Goal: Check status: Check status

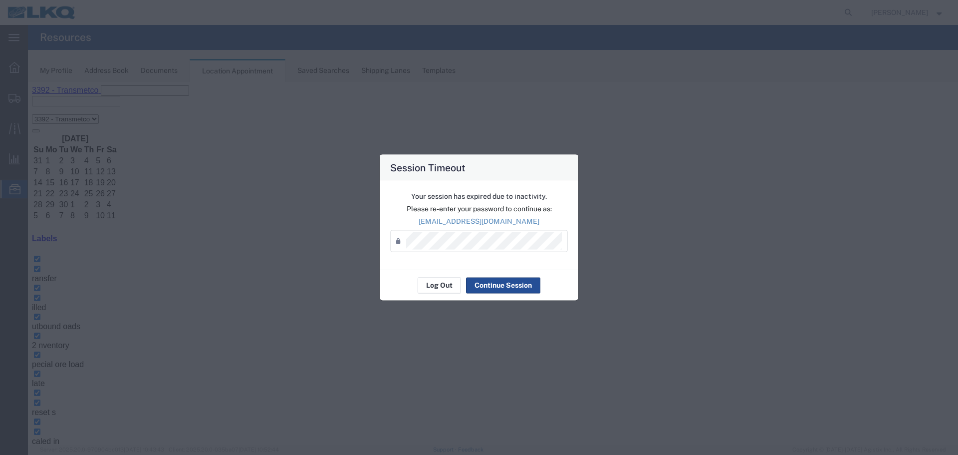
click at [435, 287] on button "Log Out" at bounding box center [439, 285] width 43 height 16
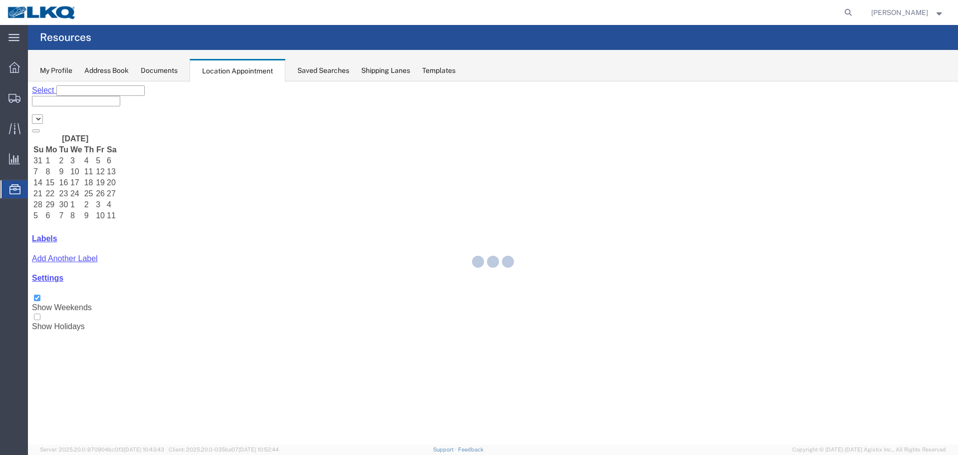
select select "28018"
